Goal: Transaction & Acquisition: Book appointment/travel/reservation

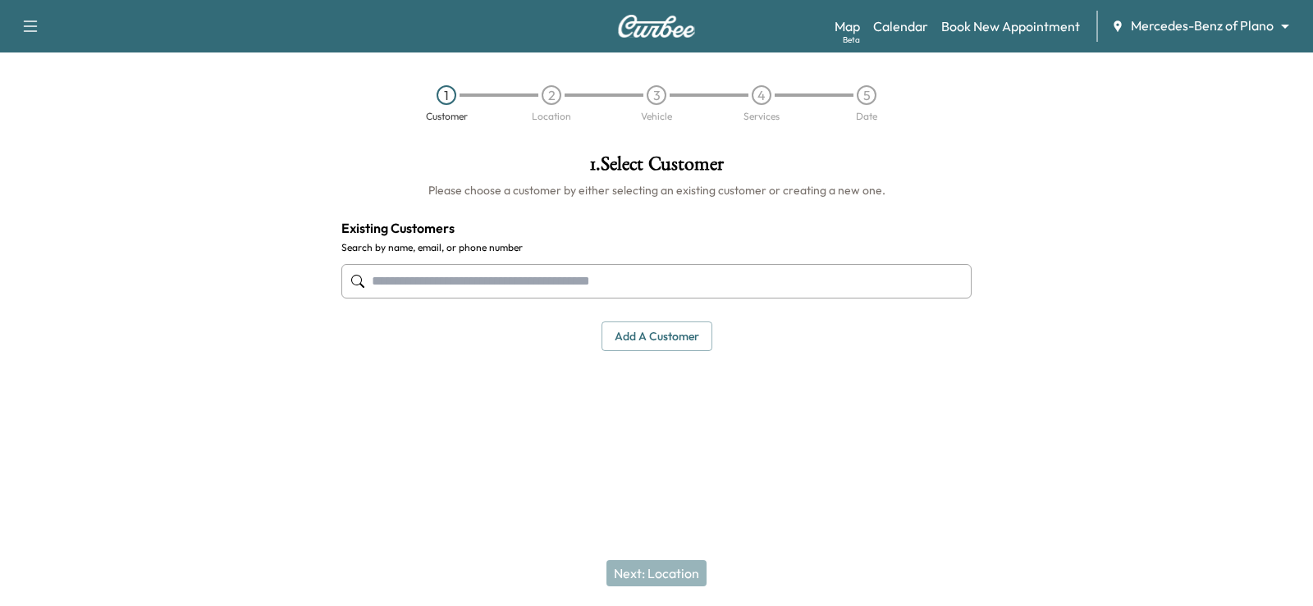
click at [595, 275] on input "text" at bounding box center [656, 281] width 630 height 34
paste input "**********"
click at [437, 285] on input "**********" at bounding box center [656, 281] width 630 height 34
click at [429, 286] on input "**********" at bounding box center [656, 281] width 630 height 34
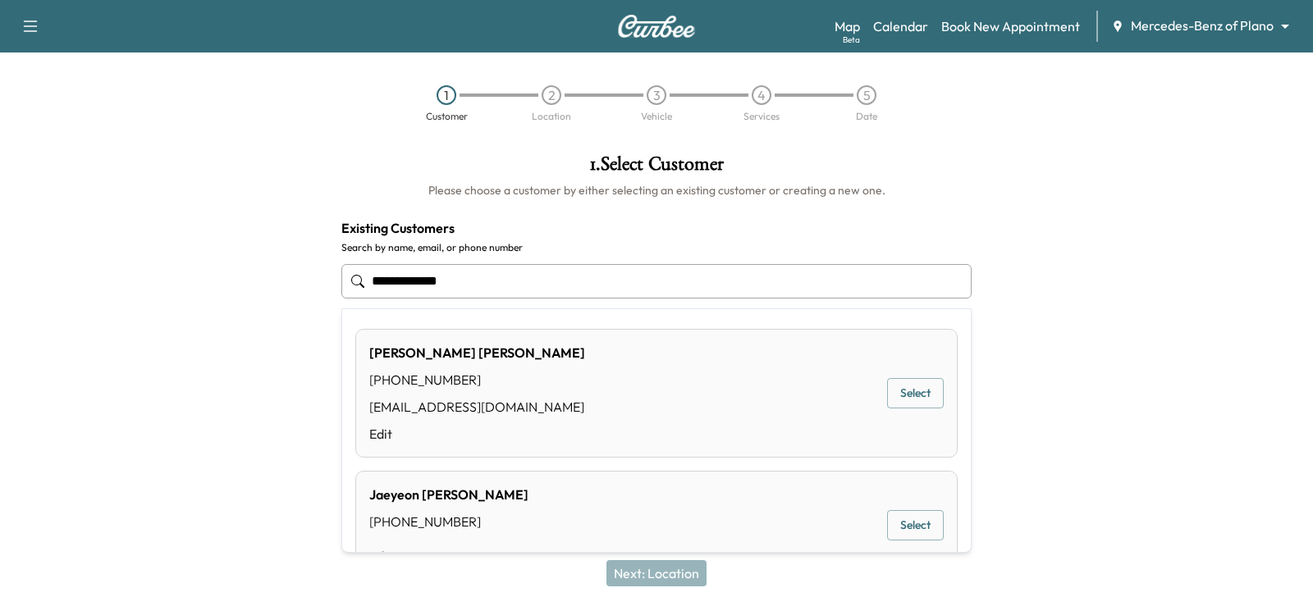
click at [406, 282] on input "**********" at bounding box center [656, 281] width 630 height 34
click at [900, 393] on button "Select" at bounding box center [915, 393] width 57 height 30
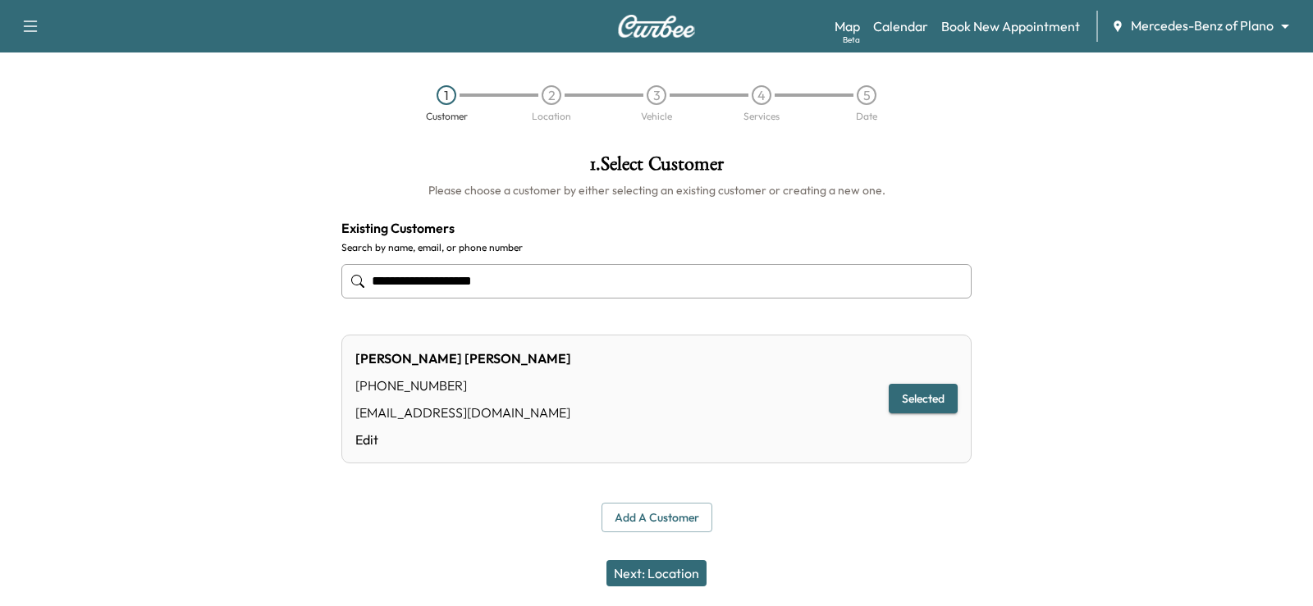
type input "**********"
click at [673, 568] on button "Next: Location" at bounding box center [656, 573] width 100 height 26
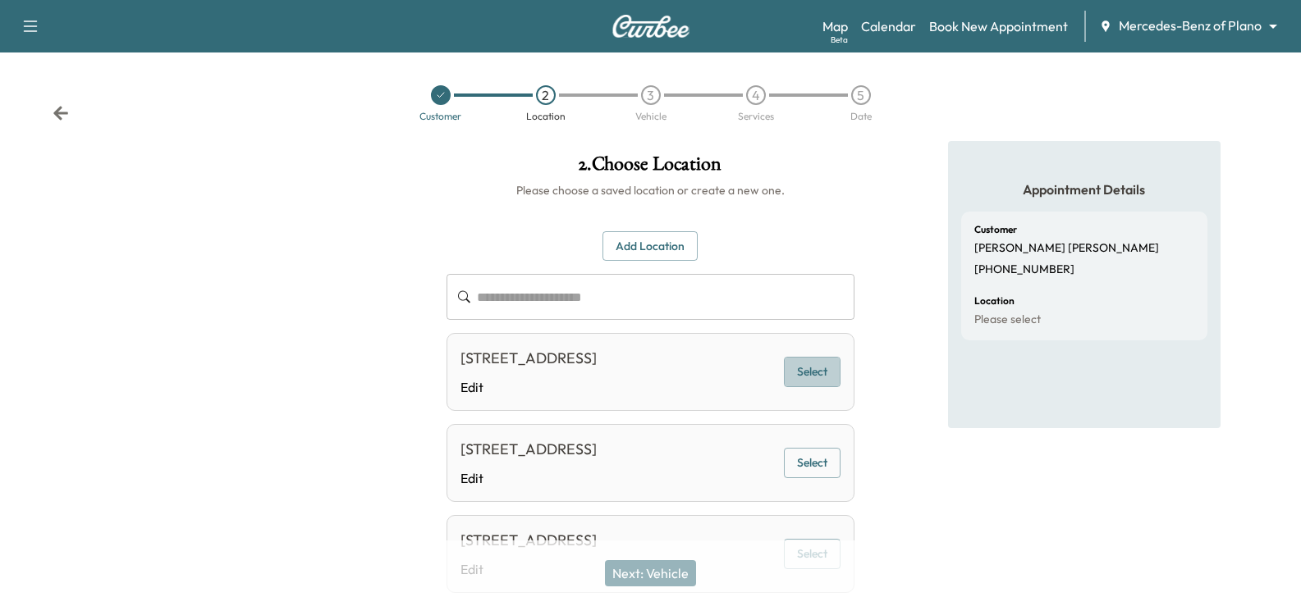
click at [815, 381] on button "Select" at bounding box center [812, 372] width 57 height 30
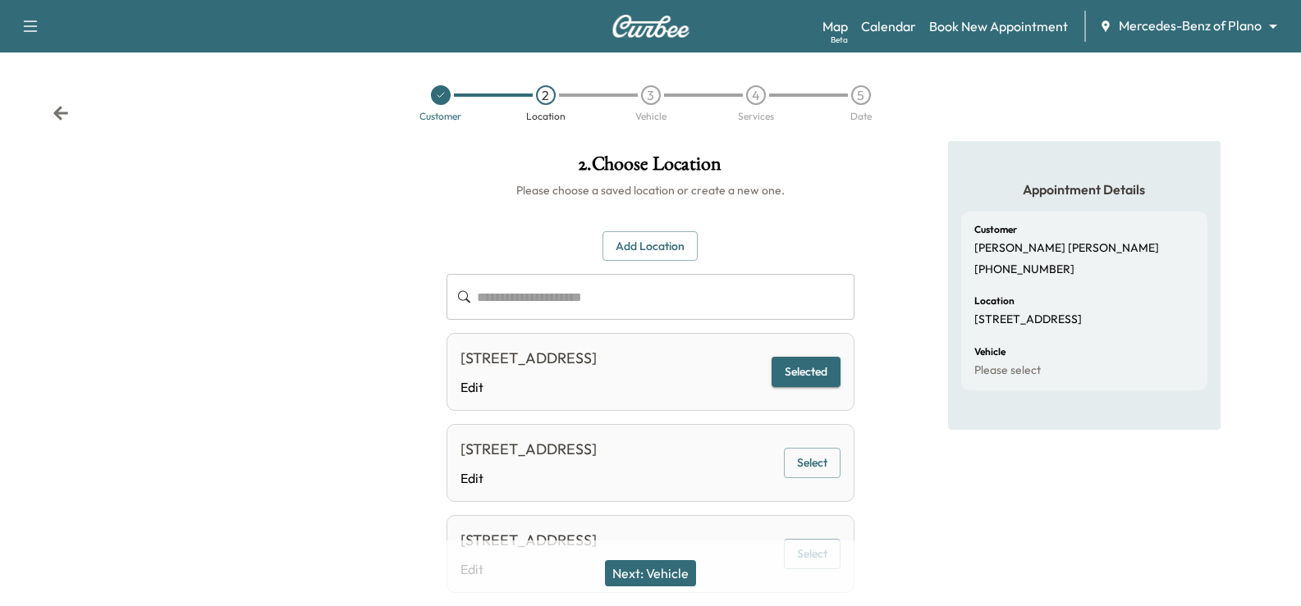
click at [676, 575] on button "Next: Vehicle" at bounding box center [650, 573] width 91 height 26
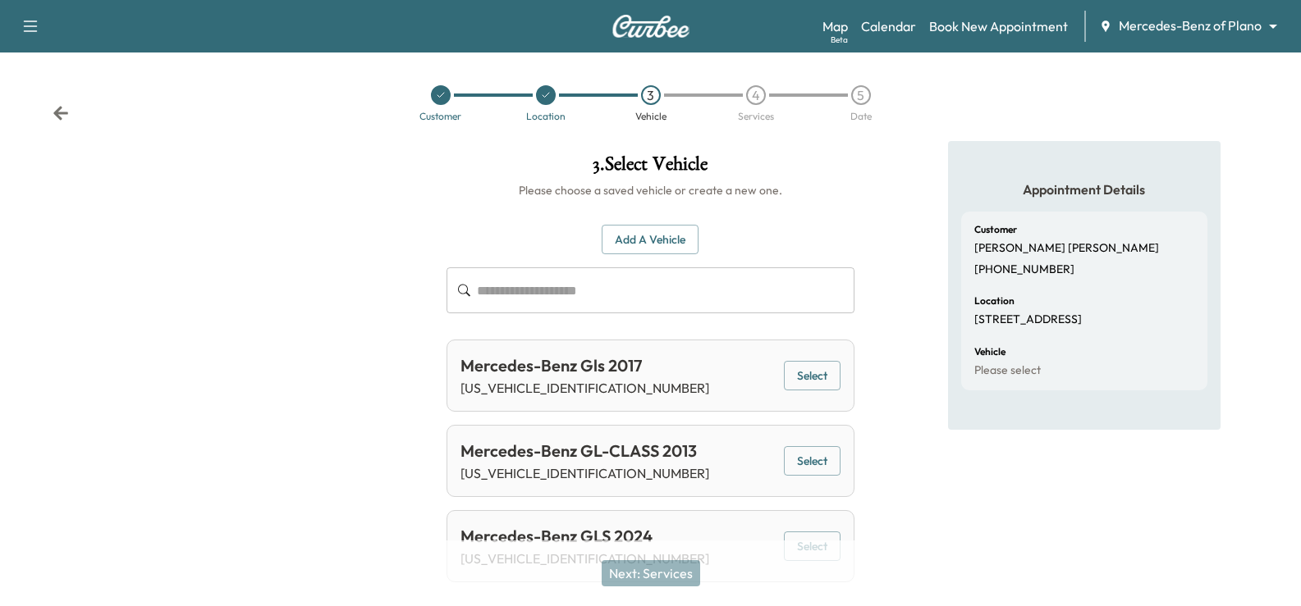
scroll to position [42, 0]
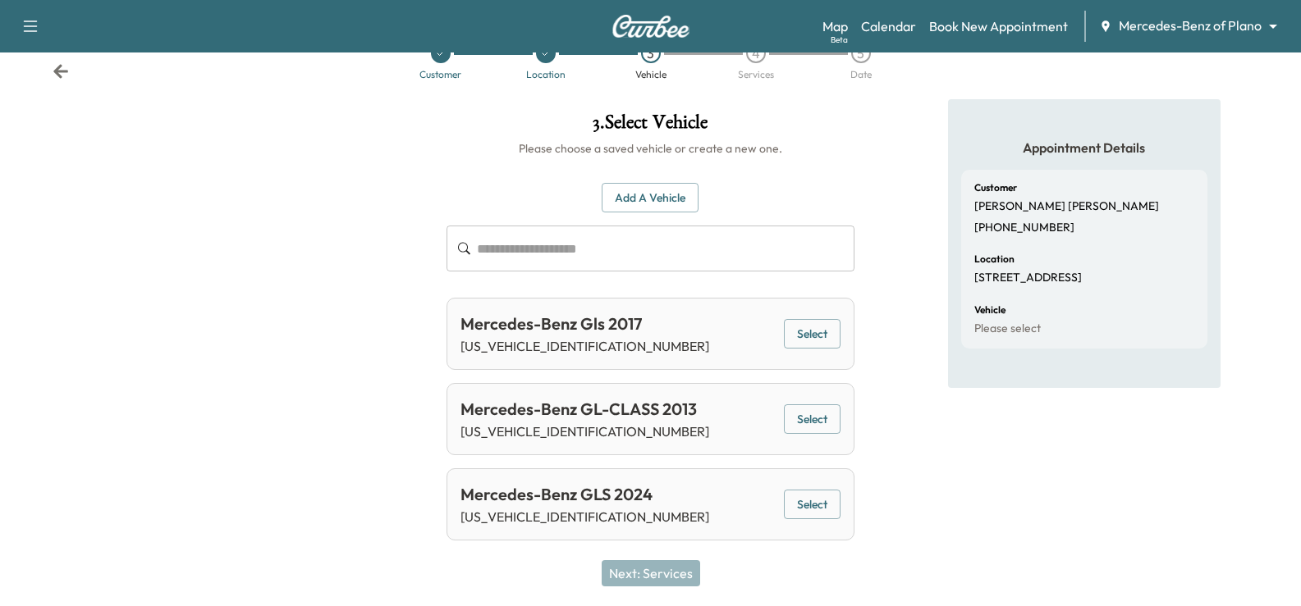
click at [802, 509] on button "Select" at bounding box center [812, 505] width 57 height 30
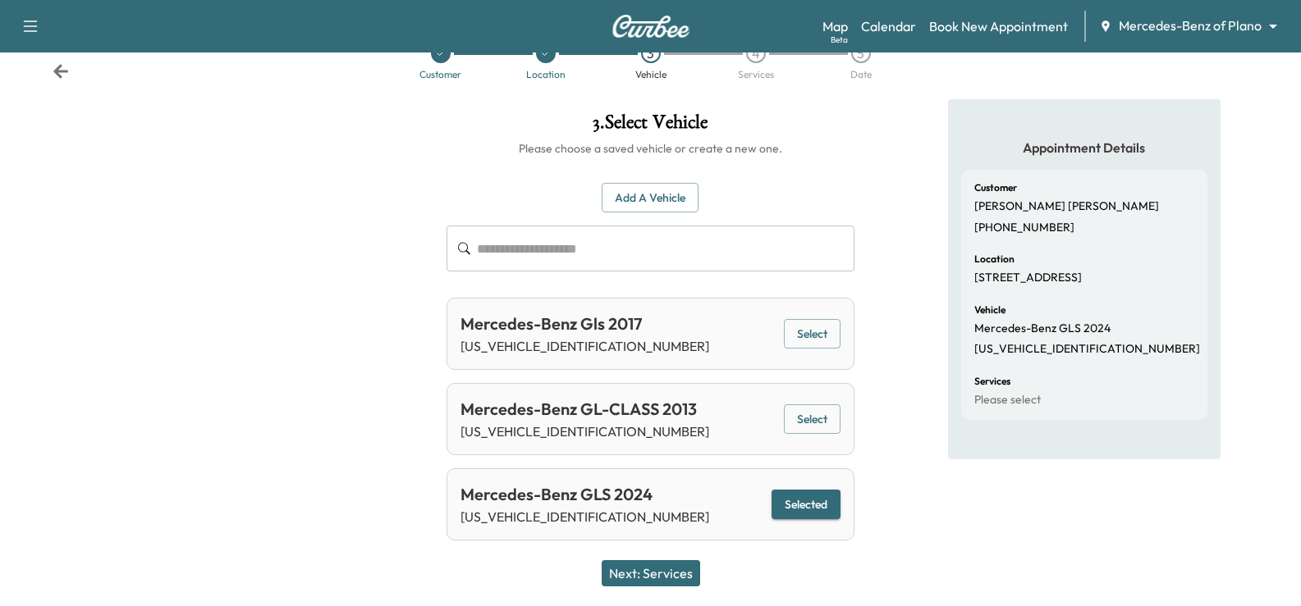
click at [674, 574] on button "Next: Services" at bounding box center [650, 573] width 98 height 26
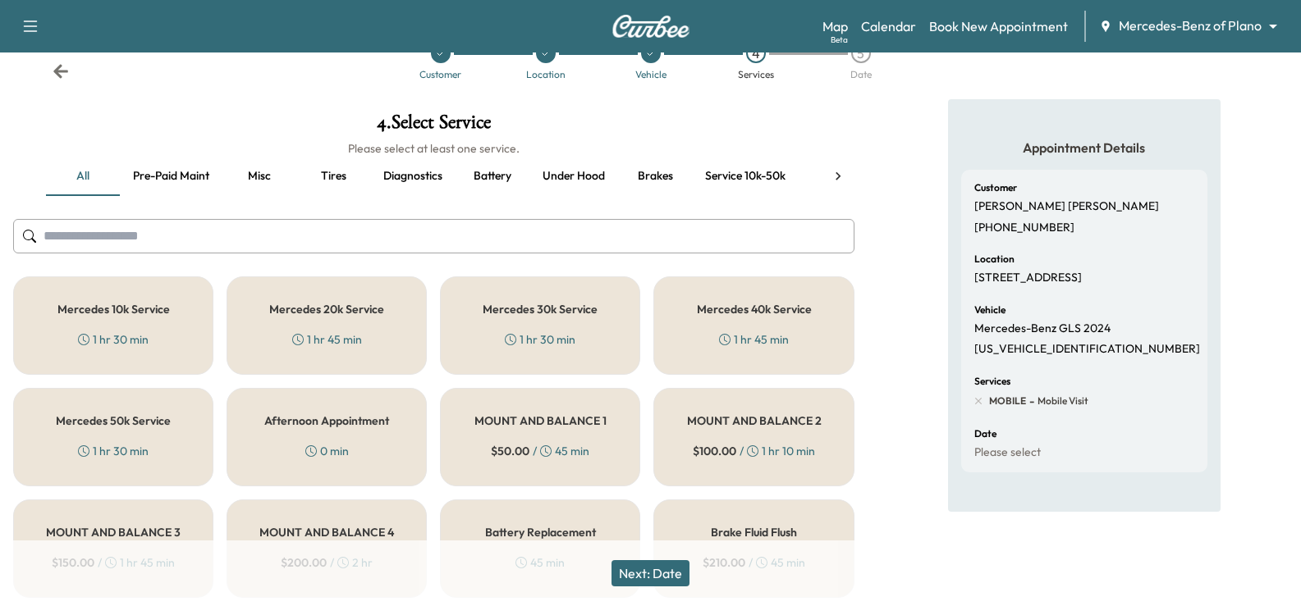
click at [325, 330] on div "Mercedes 20k Service 1 hr 45 min" at bounding box center [326, 326] width 200 height 98
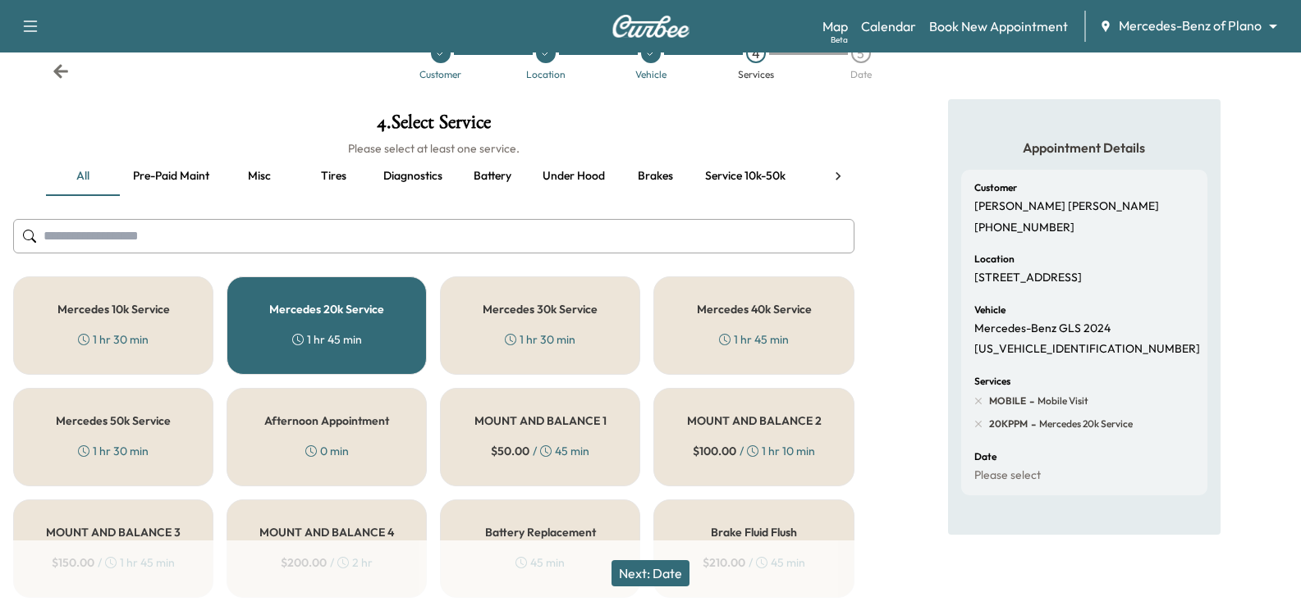
click at [629, 577] on button "Next: Date" at bounding box center [650, 573] width 78 height 26
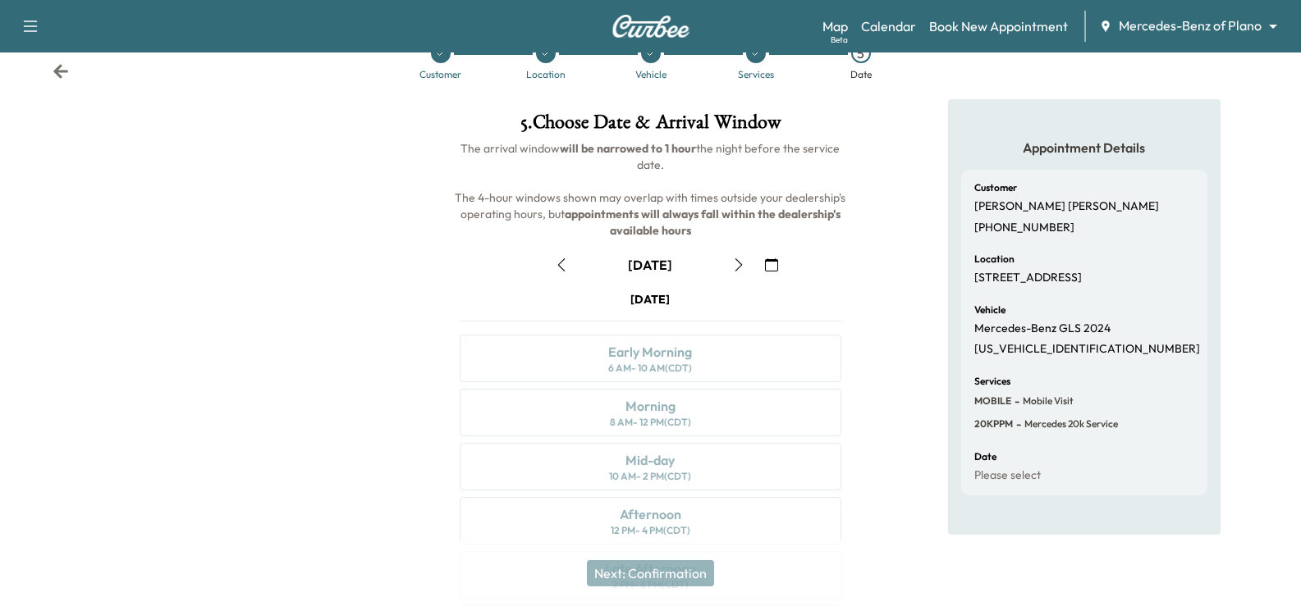
click at [734, 262] on icon "button" at bounding box center [738, 264] width 13 height 13
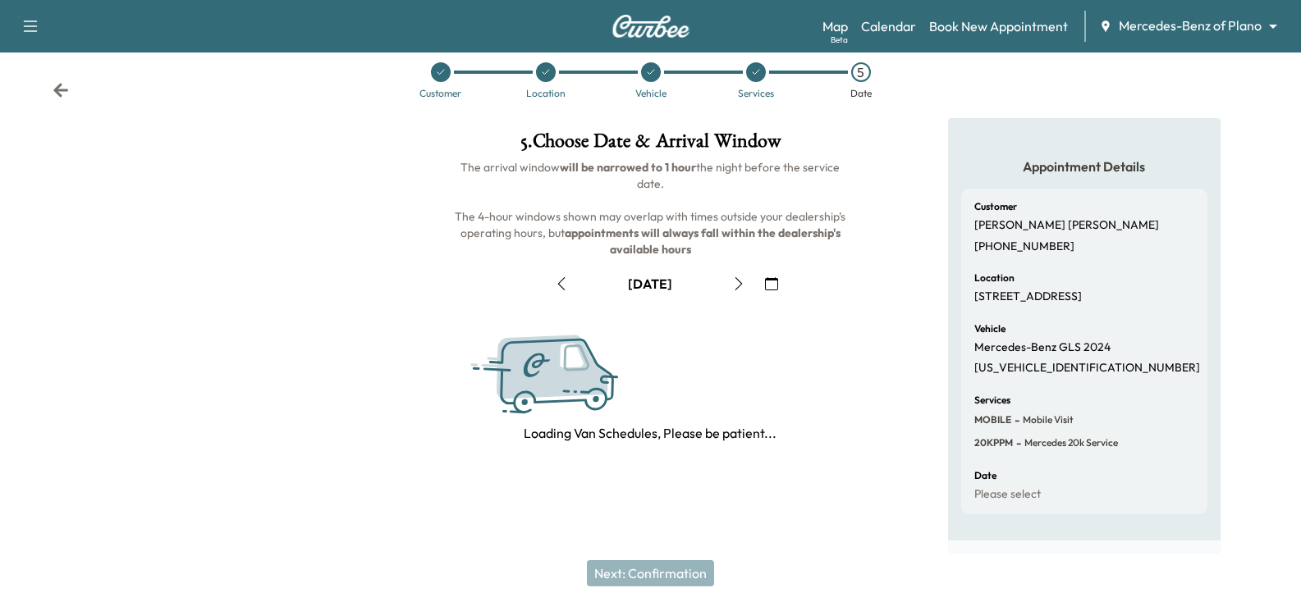
scroll to position [38, 0]
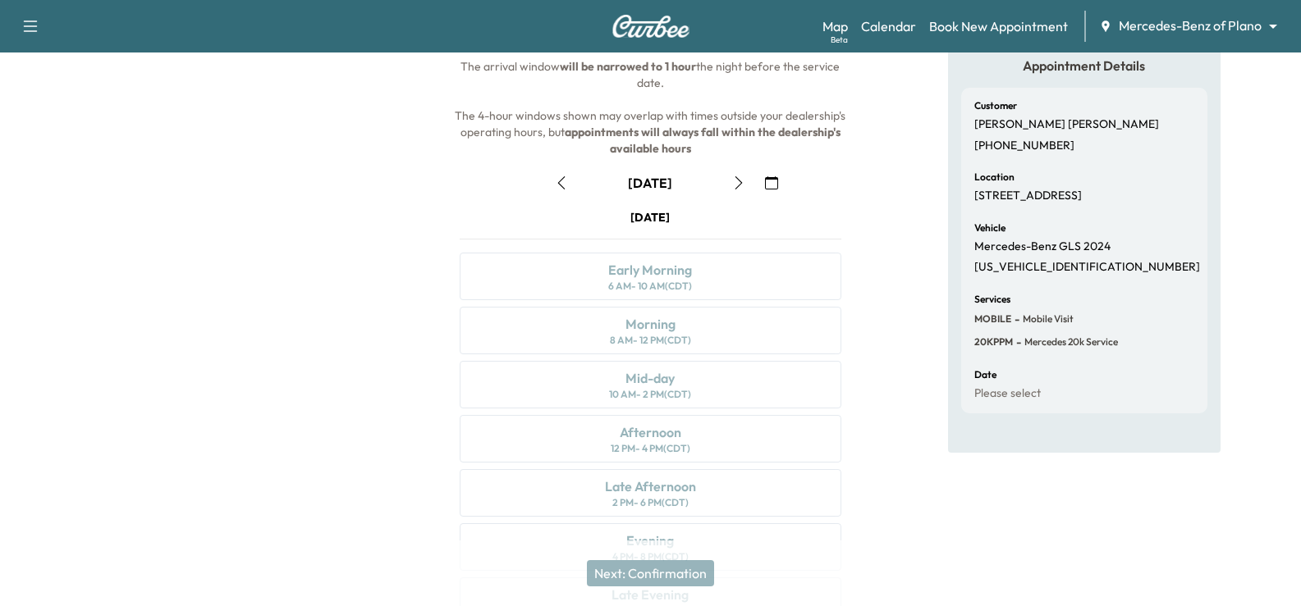
click at [733, 183] on icon "button" at bounding box center [738, 182] width 13 height 13
click at [740, 264] on div "[DATE] Early Morning 6 AM - 10 AM (CDT) Morning 8 AM - 12 PM (CDT) Mid-day 10 A…" at bounding box center [649, 420] width 407 height 423
click at [736, 178] on icon "button" at bounding box center [738, 182] width 13 height 13
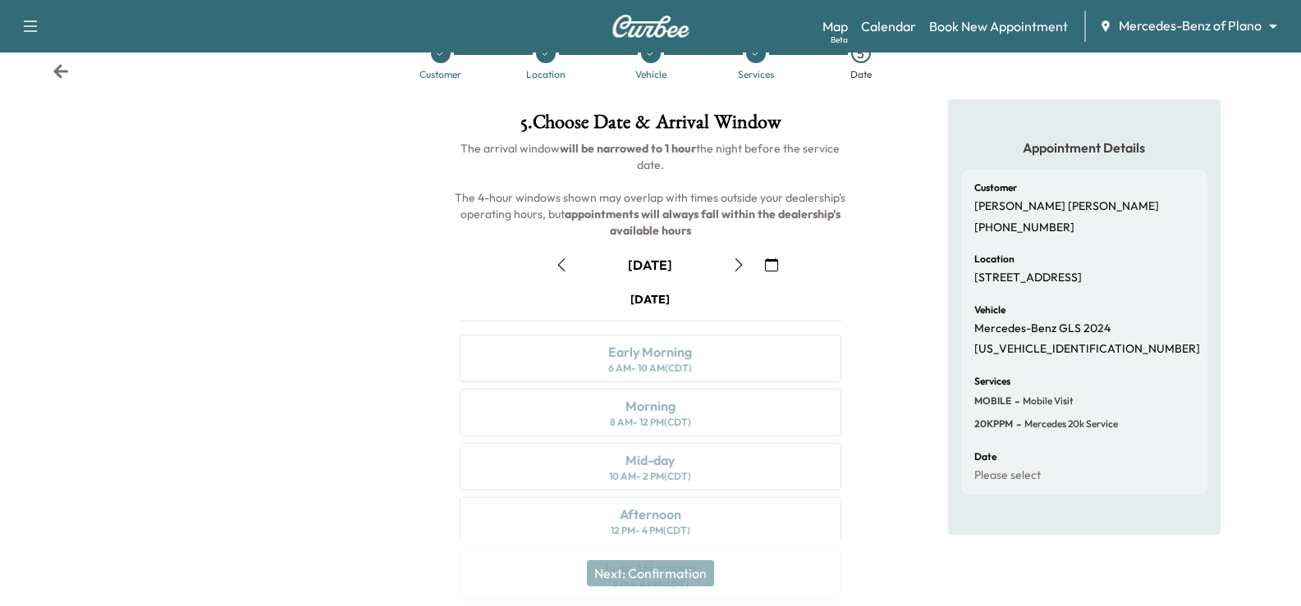
click at [736, 270] on icon "button" at bounding box center [738, 264] width 13 height 13
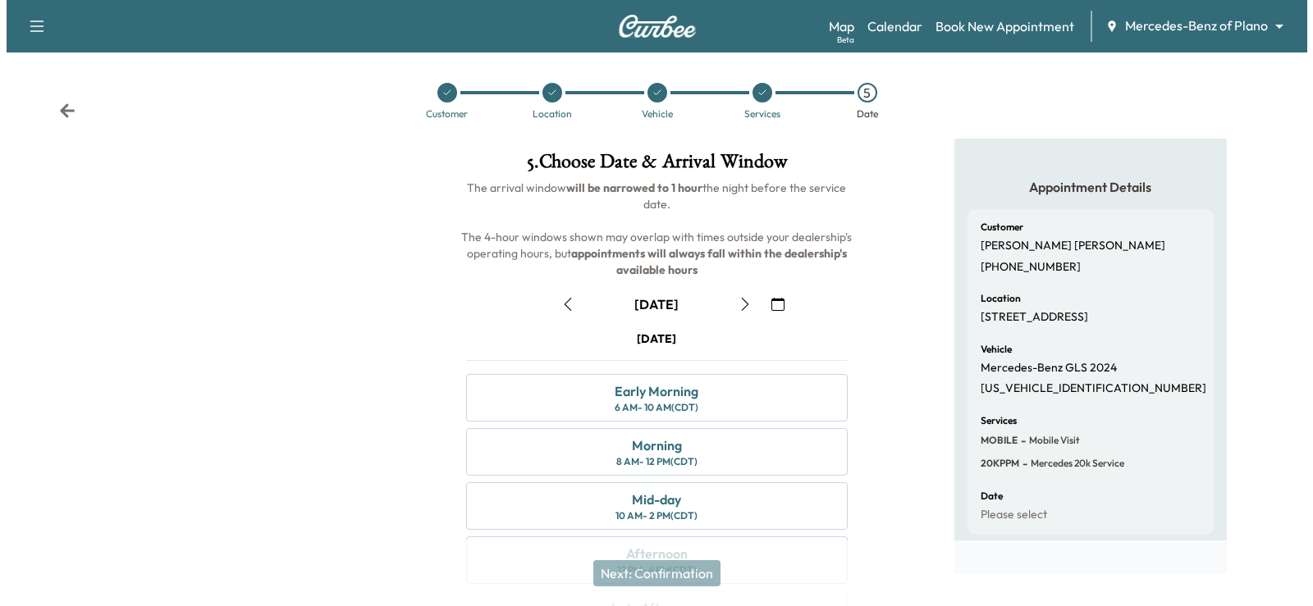
scroll to position [0, 0]
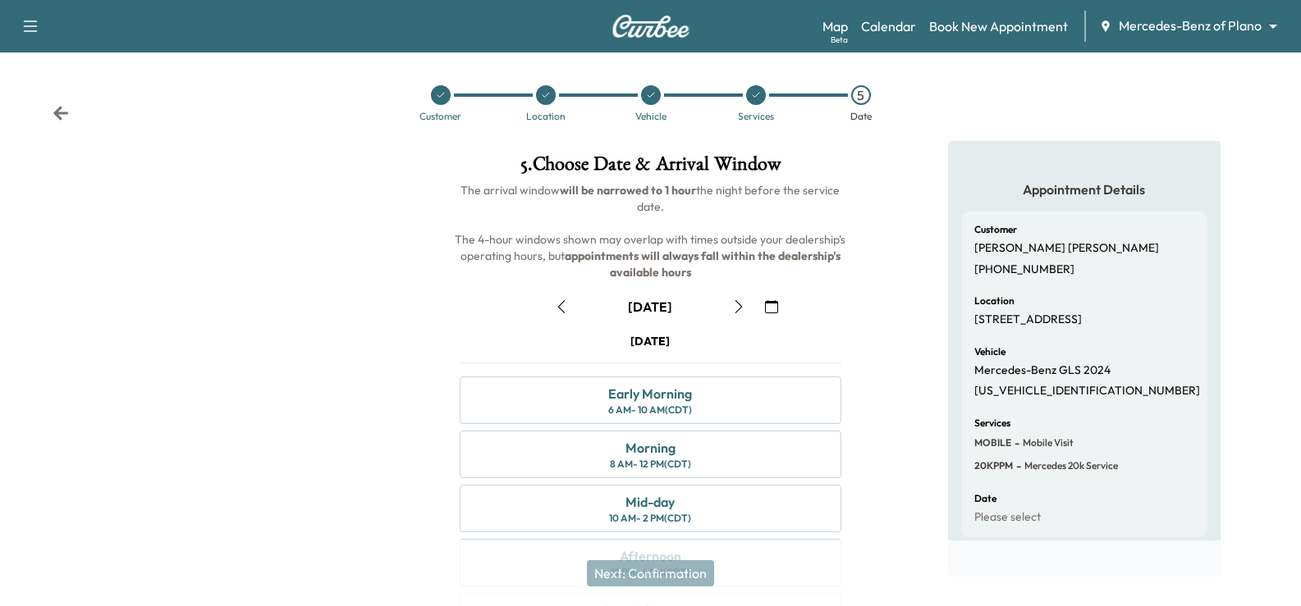
click at [66, 103] on div "Customer Location Vehicle Services 5 Date" at bounding box center [650, 103] width 1301 height 75
click at [64, 114] on icon at bounding box center [60, 113] width 15 height 14
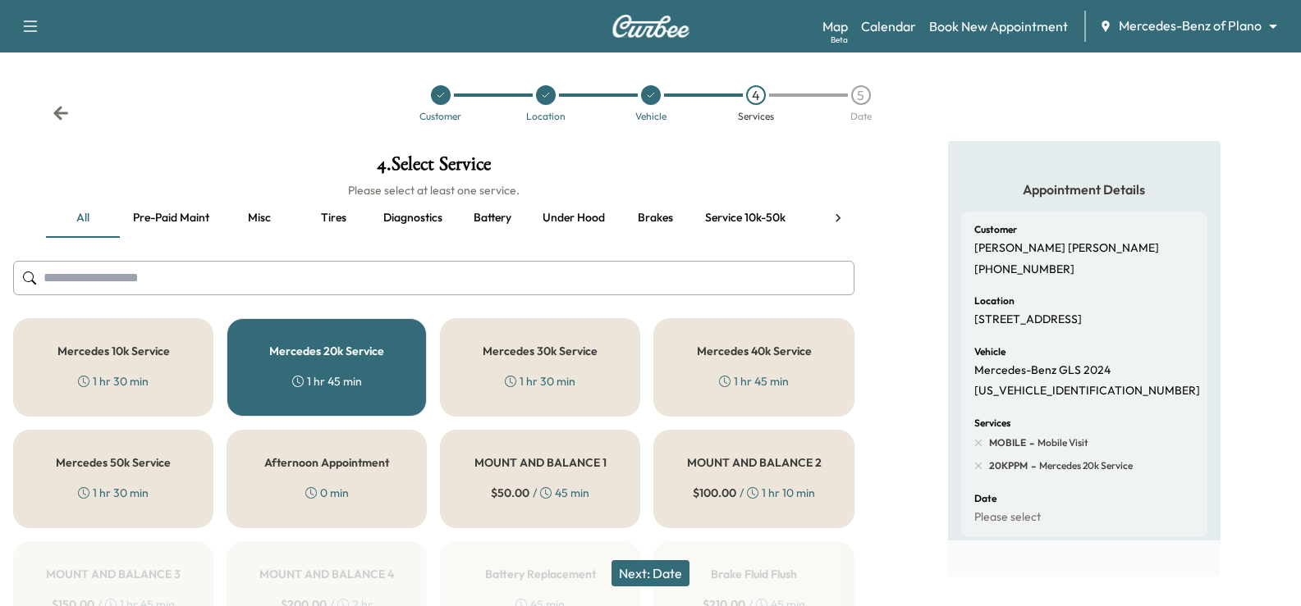
click at [64, 114] on icon at bounding box center [60, 113] width 15 height 14
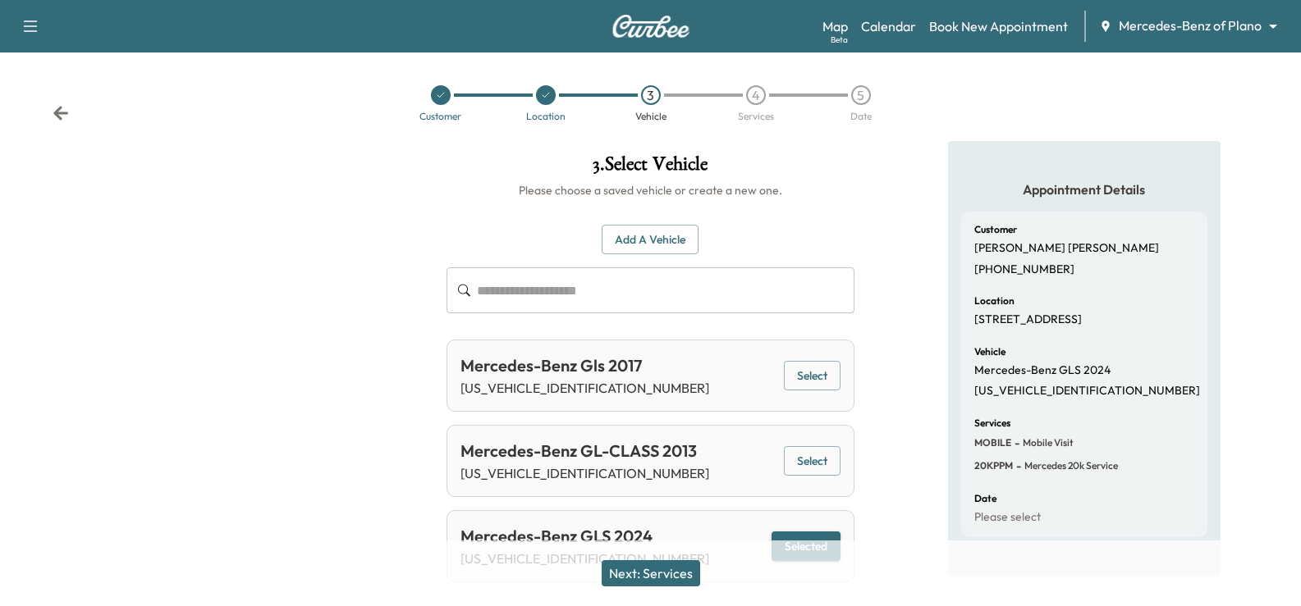
click at [64, 114] on icon at bounding box center [60, 113] width 15 height 14
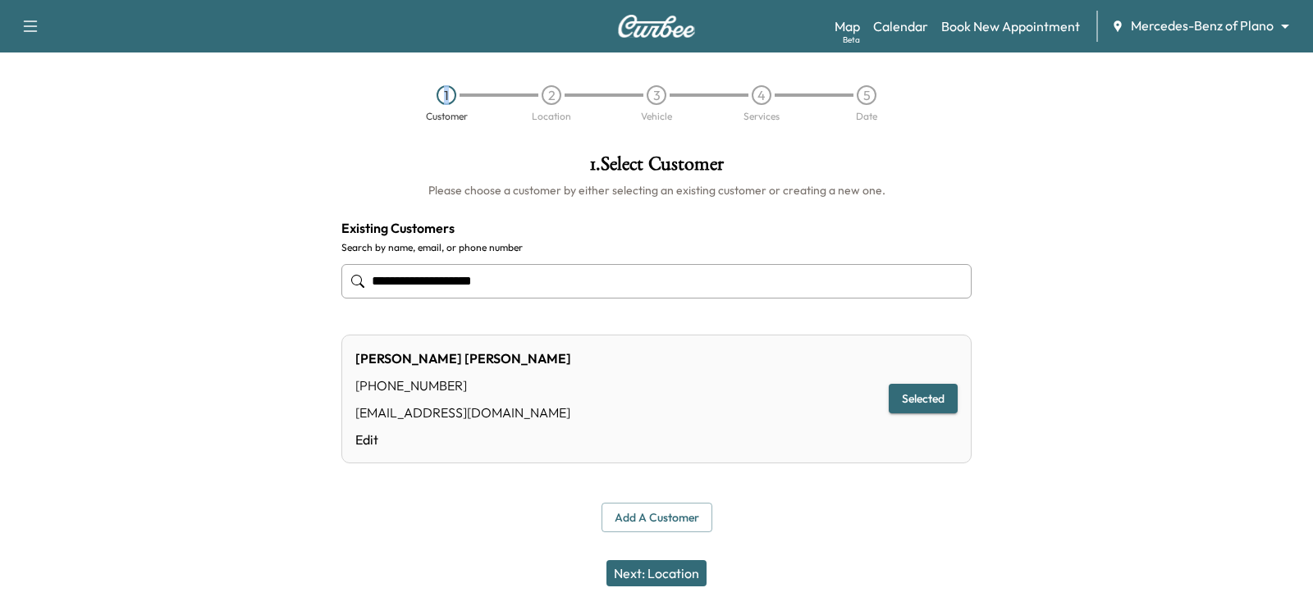
click at [64, 114] on div "1 Customer 2 Location 3 Vehicle 4 Services 5 Date" at bounding box center [656, 103] width 1313 height 75
